Goal: Information Seeking & Learning: Learn about a topic

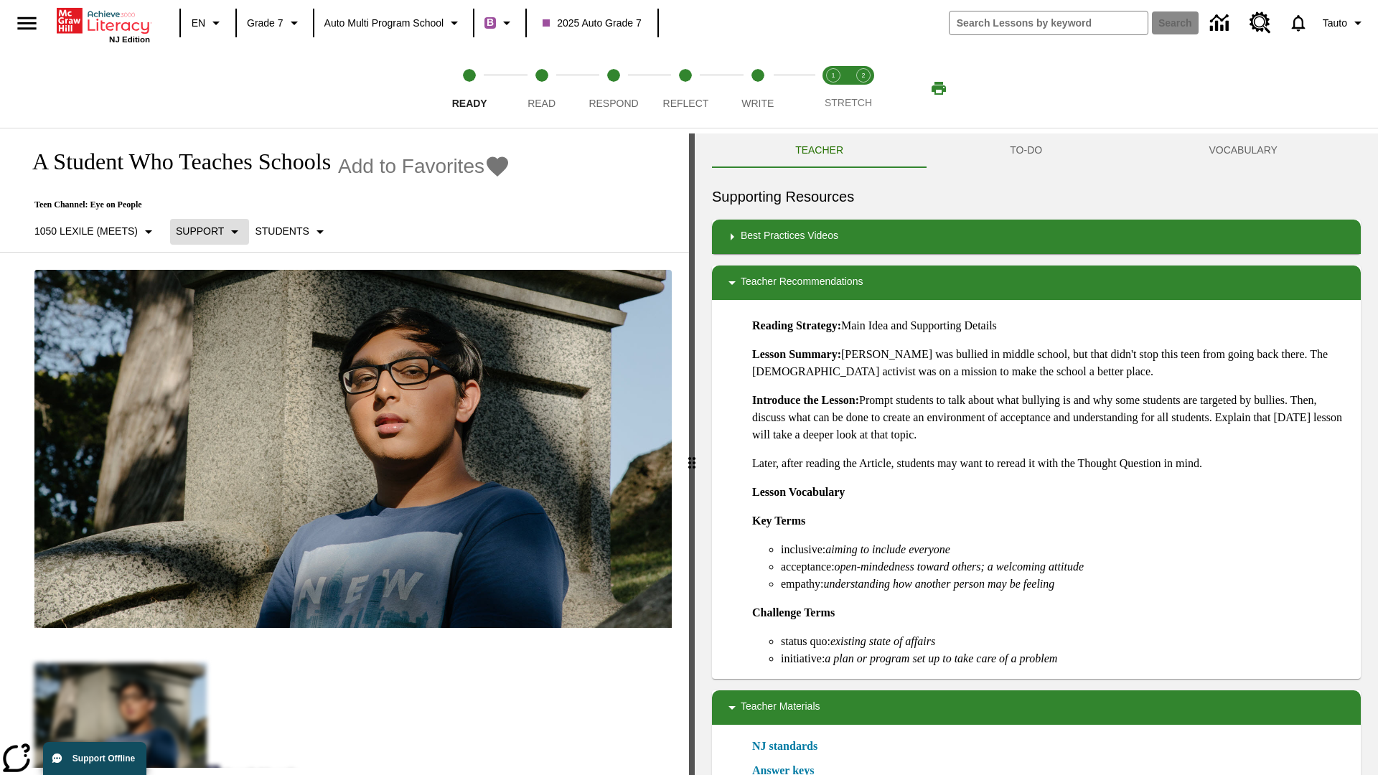
click at [208, 231] on p "Support" at bounding box center [200, 231] width 48 height 15
click at [95, 231] on p "1050 Lexile (Meets)" at bounding box center [85, 231] width 103 height 15
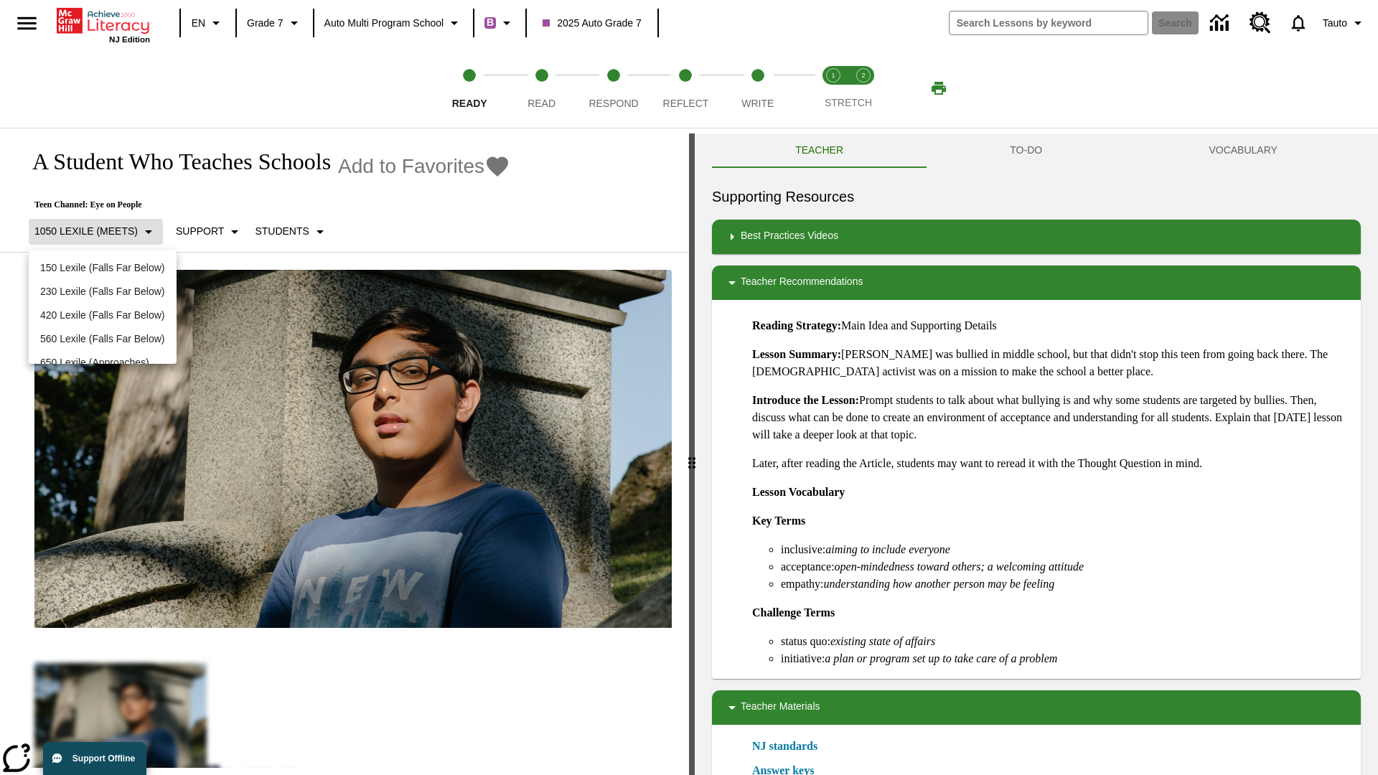
scroll to position [151, 0]
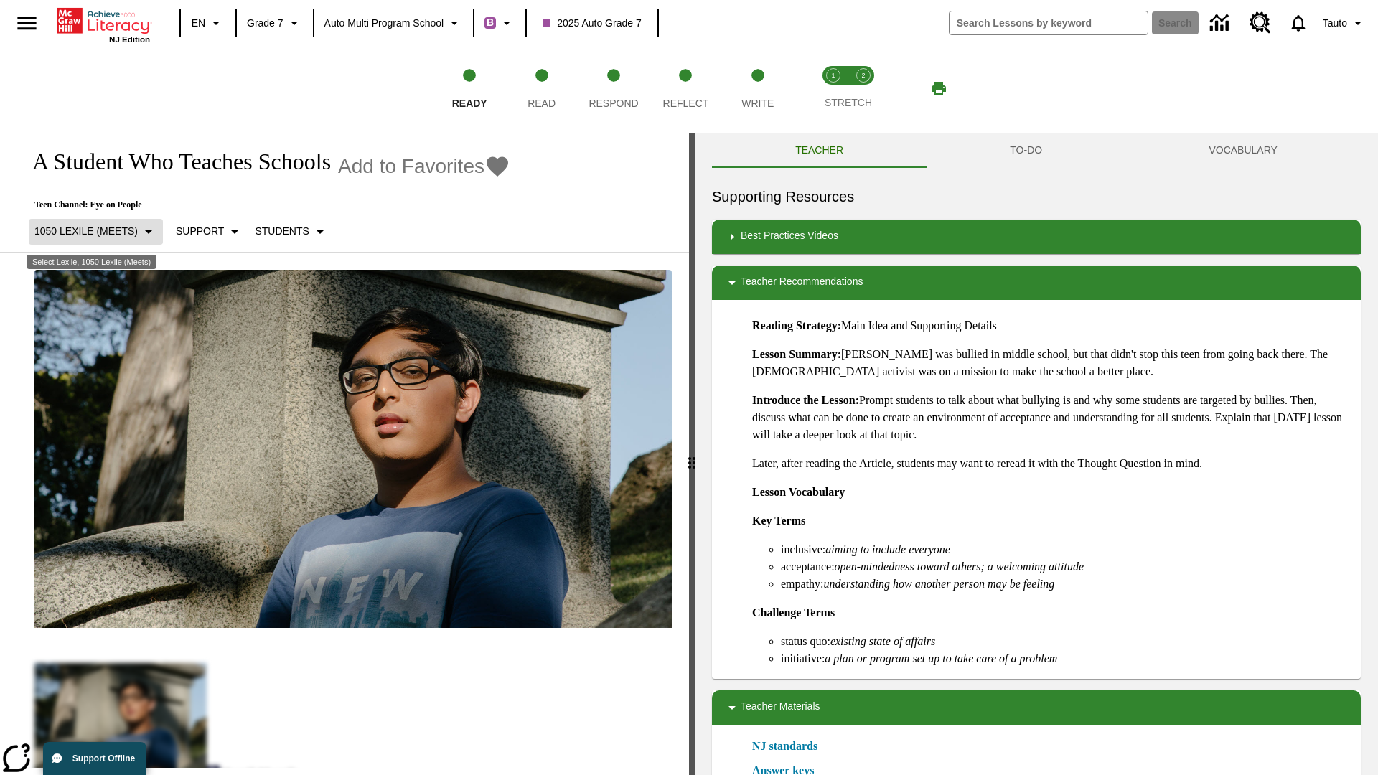
click at [95, 231] on p "1050 Lexile (Meets)" at bounding box center [85, 231] width 103 height 15
click at [208, 231] on p "Support" at bounding box center [200, 231] width 48 height 15
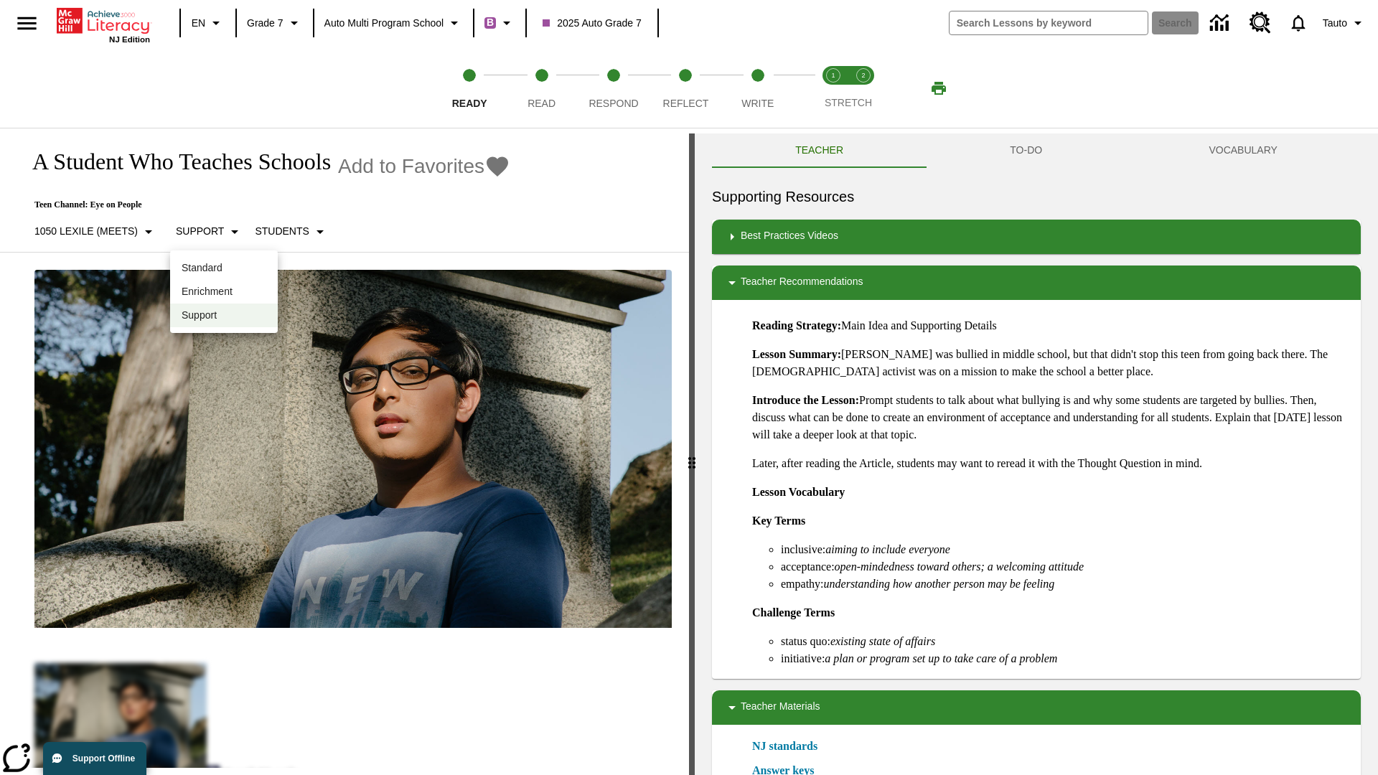
click at [224, 291] on p "Enrichment" at bounding box center [224, 291] width 85 height 15
